Goal: Task Accomplishment & Management: Use online tool/utility

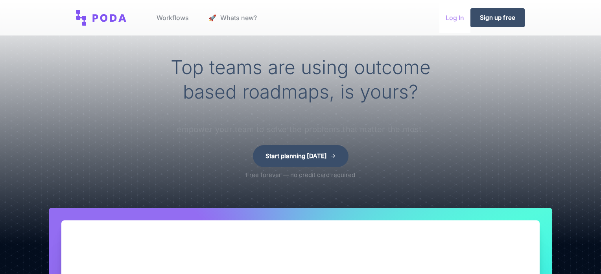
click at [453, 18] on link "Log In" at bounding box center [455, 18] width 31 height 30
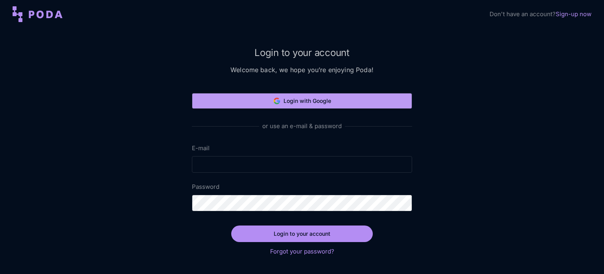
click at [330, 97] on button "Login with Google" at bounding box center [302, 101] width 220 height 16
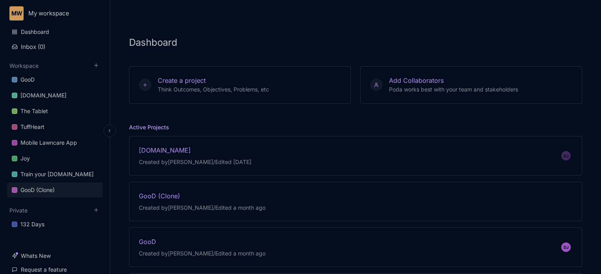
click at [34, 187] on div "GooD (Clone)" at bounding box center [37, 189] width 34 height 9
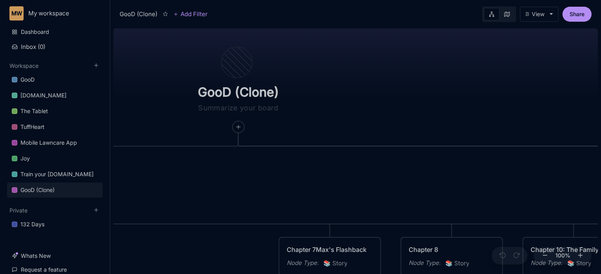
drag, startPoint x: 447, startPoint y: 138, endPoint x: 306, endPoint y: 128, distance: 141.3
click at [306, 128] on div "GooD (Clone) PLOT Node Type : 💎 Epic Status : Done Plot Revised Node Type : 📚 S…" at bounding box center [355, 149] width 485 height 248
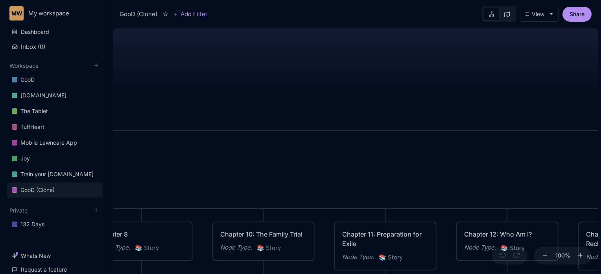
drag, startPoint x: 568, startPoint y: 105, endPoint x: 281, endPoint y: 96, distance: 287.4
click at [281, 96] on div "GooD (Clone) PLOT Node Type : 💎 Epic Status : Done Plot Revised Node Type : 📚 S…" at bounding box center [355, 149] width 485 height 248
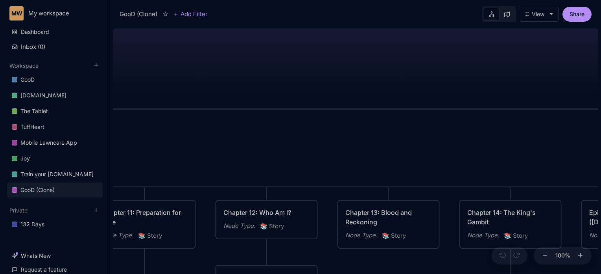
drag, startPoint x: 461, startPoint y: 107, endPoint x: 220, endPoint y: 85, distance: 241.8
click at [220, 85] on div "GooD (Clone) PLOT Node Type : 💎 Epic Status : Done Plot Revised Node Type : 📚 S…" at bounding box center [355, 149] width 485 height 248
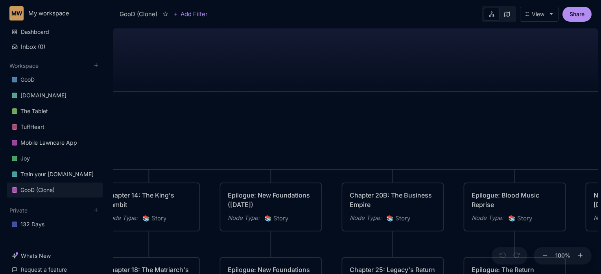
drag, startPoint x: 489, startPoint y: 116, endPoint x: 127, endPoint y: 99, distance: 362.1
click at [127, 99] on div "GooD (Clone) PLOT Node Type : 💎 Epic Status : Done Plot Revised Node Type : 📚 S…" at bounding box center [355, 149] width 485 height 248
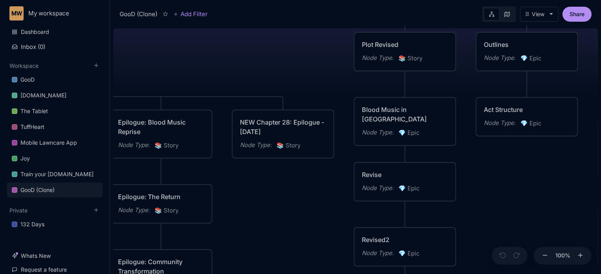
drag, startPoint x: 587, startPoint y: 107, endPoint x: 233, endPoint y: 34, distance: 361.2
click at [233, 34] on div "GooD (Clone) PLOT Node Type : 💎 Epic Status : Done Plot Revised Node Type : 📚 S…" at bounding box center [355, 149] width 485 height 248
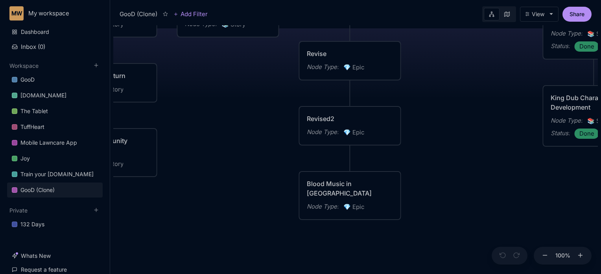
drag, startPoint x: 287, startPoint y: 241, endPoint x: 231, endPoint y: 119, distance: 133.7
click at [231, 119] on div "GooD (Clone) PLOT Node Type : 💎 Epic Status : Done Plot Revised Node Type : 📚 S…" at bounding box center [355, 149] width 485 height 248
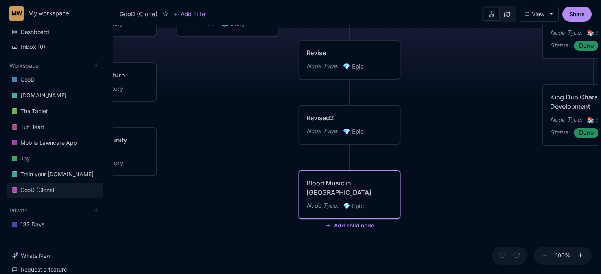
click at [324, 181] on div "Blood Music in [GEOGRAPHIC_DATA]" at bounding box center [350, 187] width 87 height 19
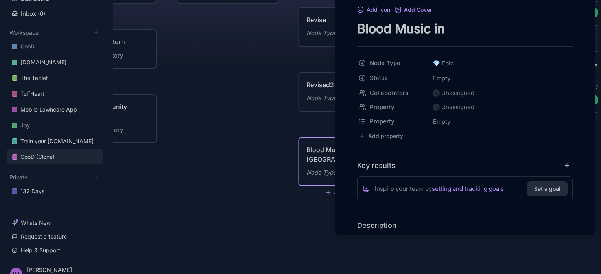
scroll to position [44, 0]
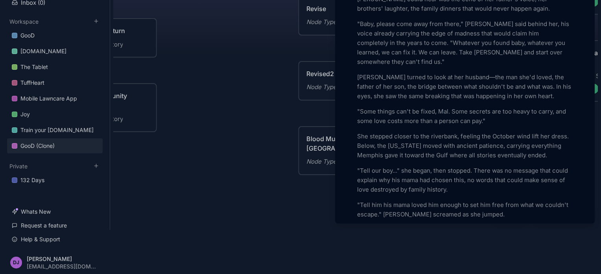
scroll to position [425, 0]
click at [224, 74] on div at bounding box center [300, 137] width 601 height 274
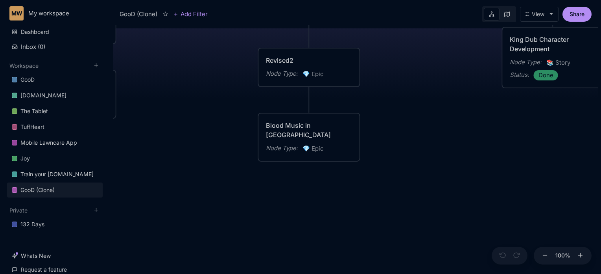
drag, startPoint x: 491, startPoint y: 159, endPoint x: 450, endPoint y: 102, distance: 70.3
click at [450, 102] on div "GooD (Clone) PLOT Node Type : 💎 Epic Status : Done Plot Revised Node Type : 📚 S…" at bounding box center [355, 149] width 485 height 248
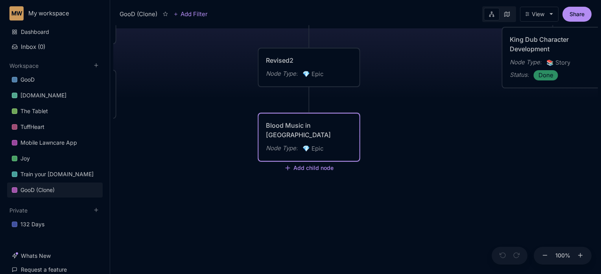
click at [344, 126] on div "Blood Music in [GEOGRAPHIC_DATA]" at bounding box center [309, 129] width 87 height 19
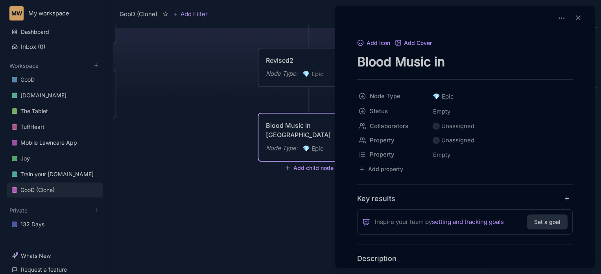
click at [275, 190] on div at bounding box center [300, 137] width 601 height 274
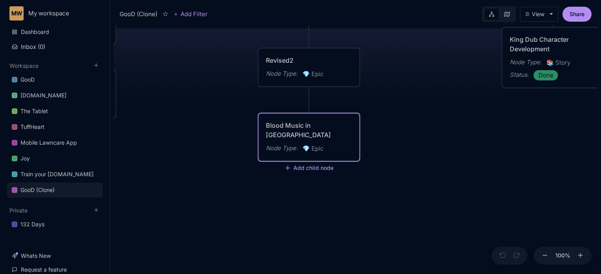
click at [301, 124] on div "Blood Music in [GEOGRAPHIC_DATA]" at bounding box center [309, 129] width 87 height 19
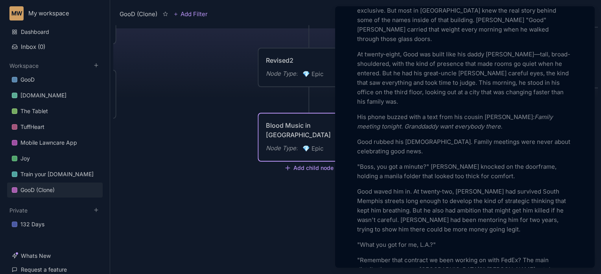
scroll to position [923, 0]
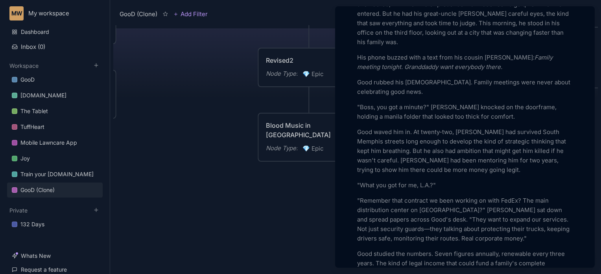
click at [529, 35] on p "At twenty-eight, Good was built like his daddy [PERSON_NAME]—tall, broad-should…" at bounding box center [465, 18] width 216 height 57
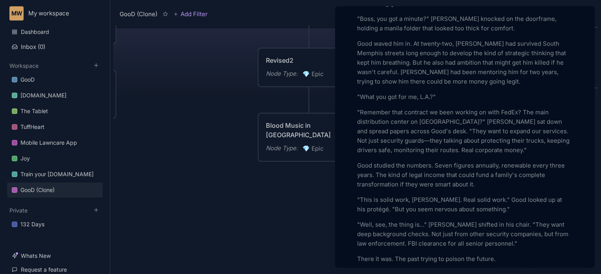
scroll to position [1026, 0]
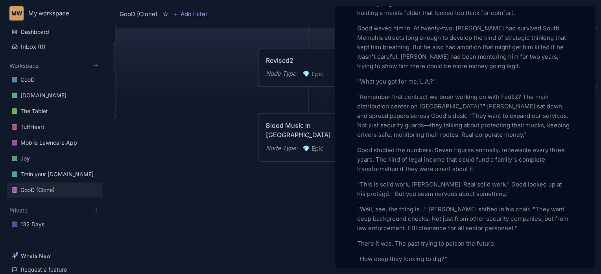
click at [435, 145] on p "Good studied the numbers. Seven figures annually, renewable every three years. …" at bounding box center [465, 159] width 216 height 28
click at [448, 145] on p "Good studied the numbers. High-seven figures annually, renewable every three ye…" at bounding box center [465, 159] width 216 height 28
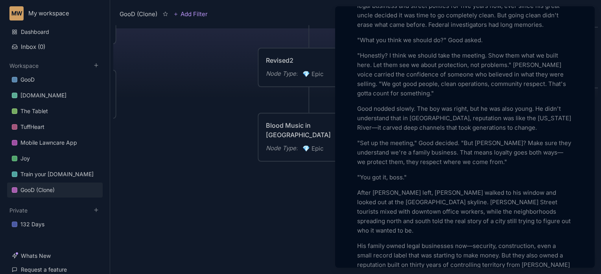
scroll to position [1363, 0]
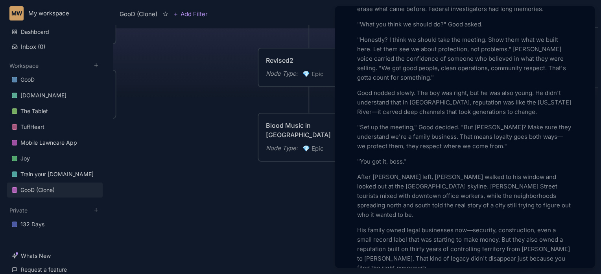
click at [427, 68] on p ""Honestly? I think we should take the meeting. Show them what we built here. Le…" at bounding box center [465, 58] width 216 height 47
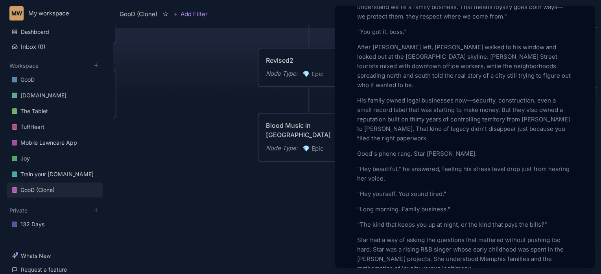
scroll to position [1502, 0]
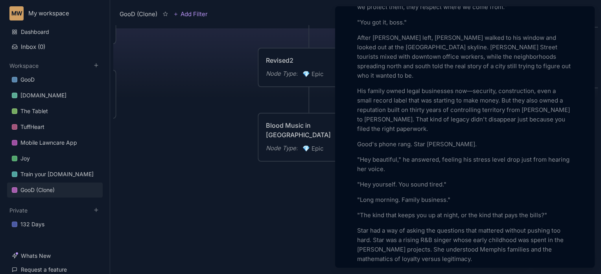
click at [451, 100] on p "His family owned legal businesses now—security, construction, even a small reco…" at bounding box center [465, 109] width 216 height 47
click at [547, 100] on p "His family owned legal businesses now—security, construction, even a small reco…" at bounding box center [465, 109] width 216 height 47
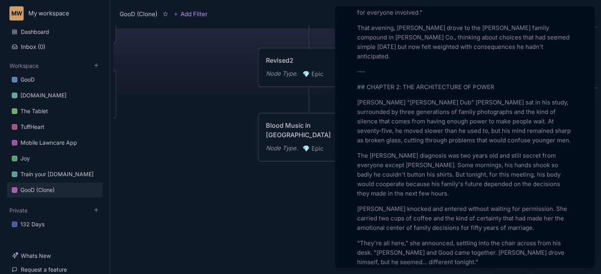
scroll to position [2314, 0]
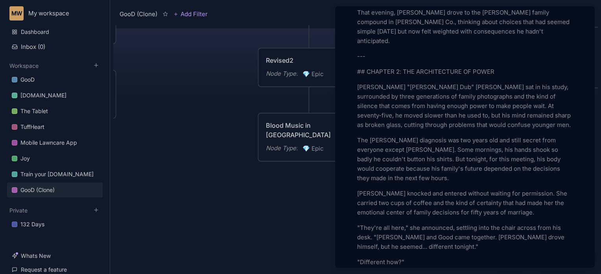
click at [399, 135] on p "The [PERSON_NAME] diagnosis was two years old and still secret from everyone ex…" at bounding box center [465, 158] width 216 height 47
click at [359, 189] on p "[PERSON_NAME] knocked and entered without waiting for permission. She carried t…" at bounding box center [465, 203] width 216 height 28
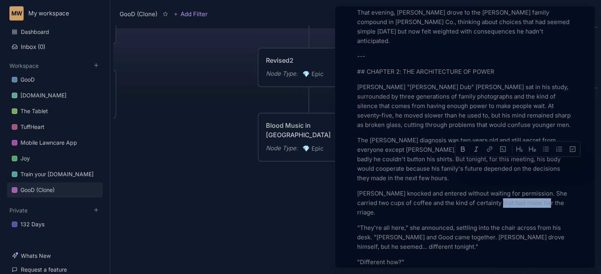
drag, startPoint x: 494, startPoint y: 161, endPoint x: 542, endPoint y: 166, distance: 48.2
click at [542, 189] on p "[PERSON_NAME] knocked and entered without waiting for permission. She carried t…" at bounding box center [465, 203] width 216 height 28
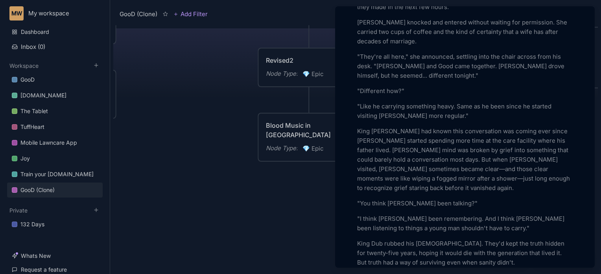
scroll to position [2494, 0]
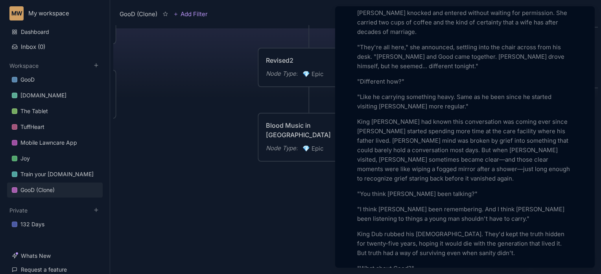
click at [488, 128] on p "King [PERSON_NAME] had known this conversation was coming ever since [PERSON_NA…" at bounding box center [465, 150] width 216 height 66
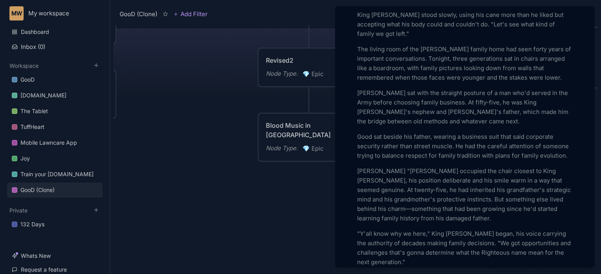
scroll to position [2856, 0]
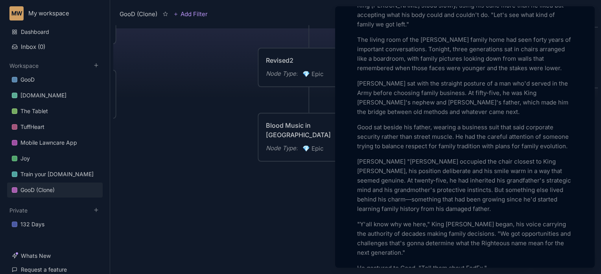
click at [464, 171] on p "[PERSON_NAME] "[PERSON_NAME] occupied the chair closest to King [PERSON_NAME], …" at bounding box center [465, 185] width 216 height 57
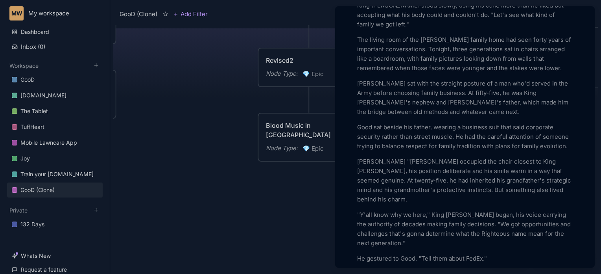
click at [476, 210] on p ""Y'all know why we here," King [PERSON_NAME] began, his voice carrying the auth…" at bounding box center [465, 229] width 216 height 38
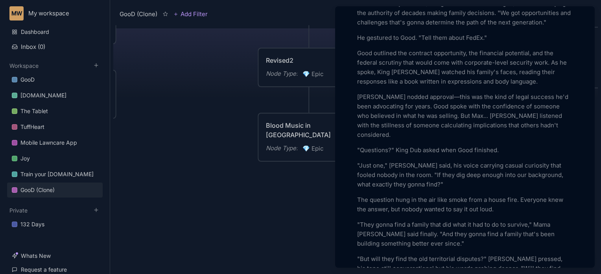
scroll to position [3082, 0]
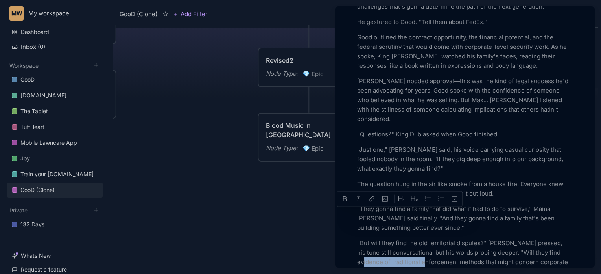
drag, startPoint x: 357, startPoint y: 212, endPoint x: 421, endPoint y: 217, distance: 64.3
click at [421, 238] on p ""But will they find the old territorial disputes?" [PERSON_NAME] pressed, his t…" at bounding box center [465, 257] width 216 height 38
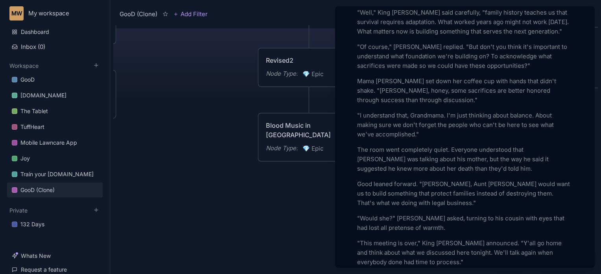
scroll to position [3527, 0]
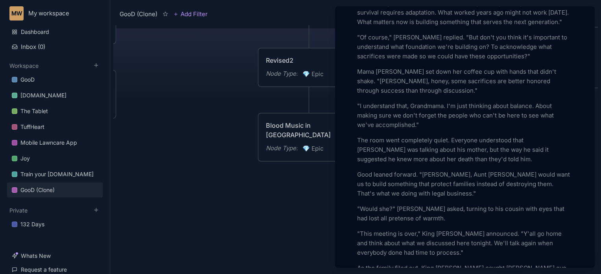
click at [416, 229] on p ""This meeting is over," King [PERSON_NAME] announced. "Y'all go home and think …" at bounding box center [465, 243] width 216 height 28
click at [415, 229] on p ""This meeting is over," King [PERSON_NAME] announced. "Y'all go home and think …" at bounding box center [465, 243] width 216 height 28
click at [416, 229] on p ""This meeting is over," King [PERSON_NAME] announced. "Y'all go home and think …" at bounding box center [465, 243] width 216 height 28
click at [416, 229] on p ""That's enough of that," King [PERSON_NAME] announced. "Y'all go home and think…" at bounding box center [465, 243] width 216 height 28
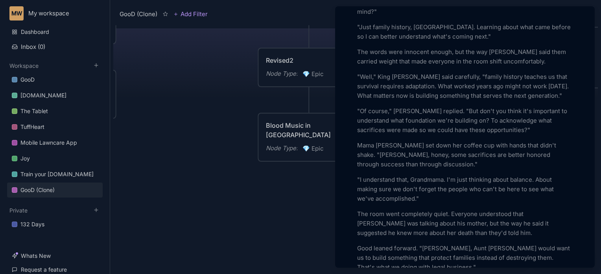
scroll to position [3438, 0]
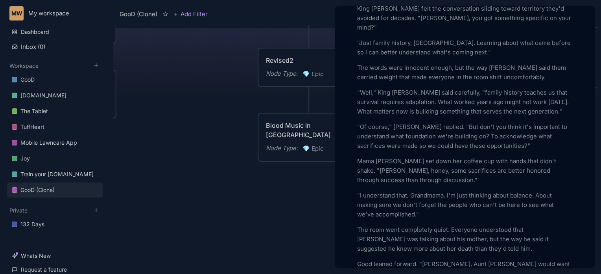
click at [416, 225] on p "The room went completely quiet. Everyone understood that [PERSON_NAME] was talk…" at bounding box center [465, 239] width 216 height 28
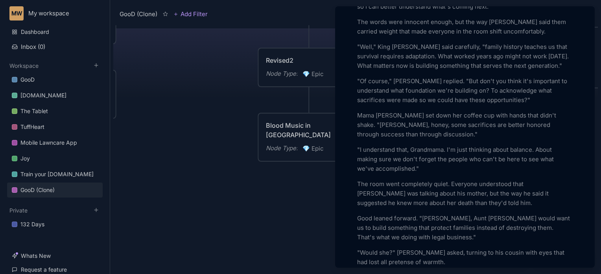
scroll to position [3493, 0]
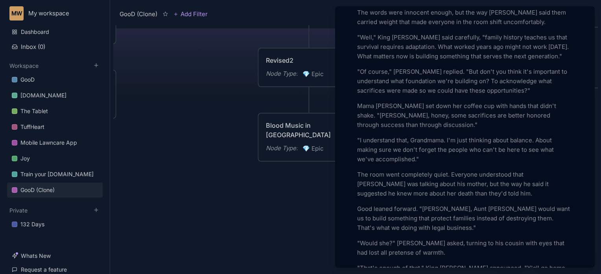
click at [459, 170] on p "The room went completely quiet. Everyone understood that [PERSON_NAME] was talk…" at bounding box center [465, 184] width 216 height 28
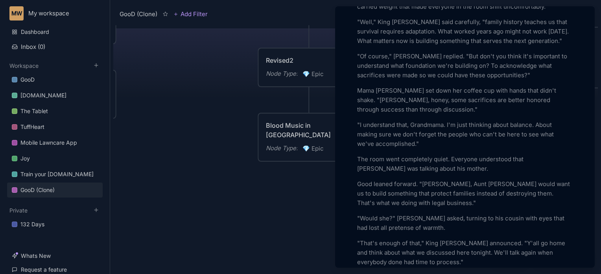
scroll to position [3518, 0]
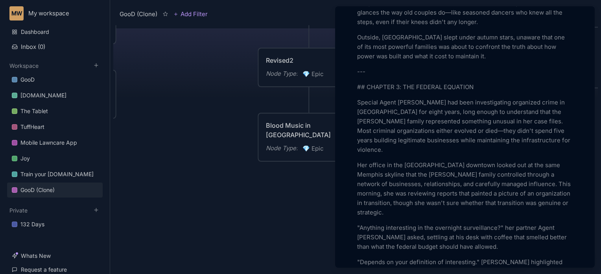
scroll to position [3807, 0]
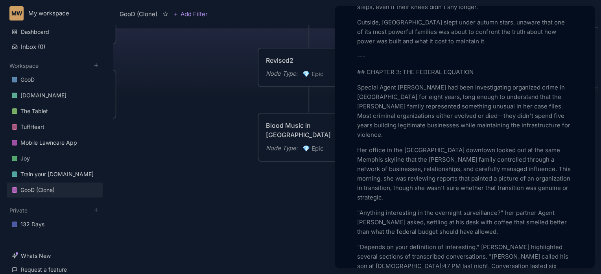
click at [1, 113] on div at bounding box center [300, 137] width 601 height 274
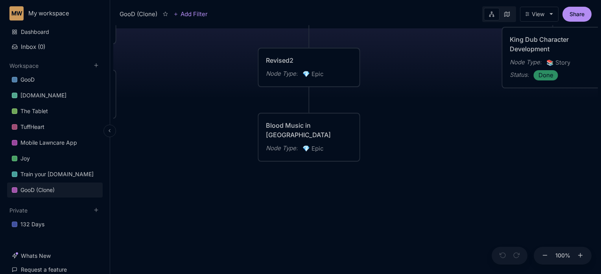
click at [0, 217] on div "MW My workspace Dashboard Inbox ( 0 ) Workspace GooD [DOMAIN_NAME] The Tablet T…" at bounding box center [55, 137] width 110 height 274
click at [411, 41] on div "GooD (Clone) PLOT Node Type : 💎 Epic Status : Done Plot Revised Node Type : 📚 S…" at bounding box center [355, 149] width 485 height 248
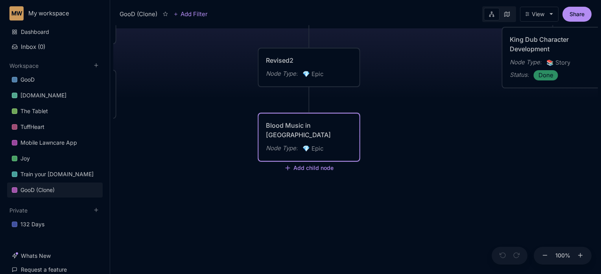
click at [356, 142] on div "Blood Music in [GEOGRAPHIC_DATA] Node Type : 💎 Epic" at bounding box center [309, 136] width 101 height 47
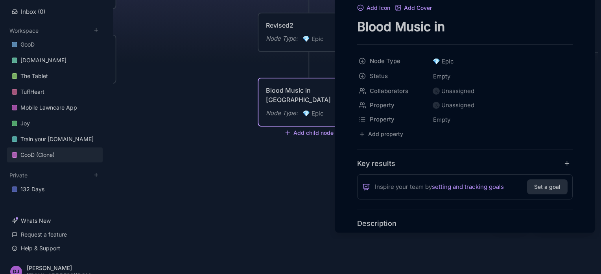
scroll to position [44, 0]
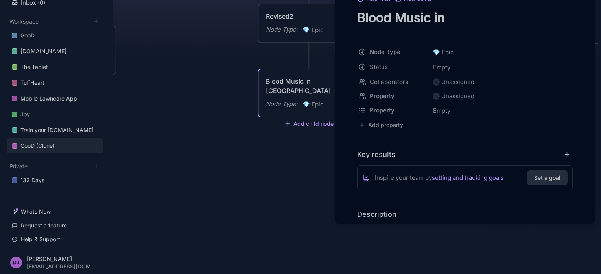
click at [589, 65] on div "Add Icon Add Cover Blood Music in [GEOGRAPHIC_DATA] Node Type 💎 Epic Status Emp…" at bounding box center [465, 92] width 260 height 261
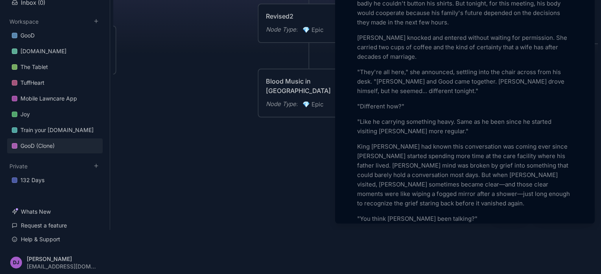
scroll to position [2440, 0]
